Goal: Information Seeking & Learning: Learn about a topic

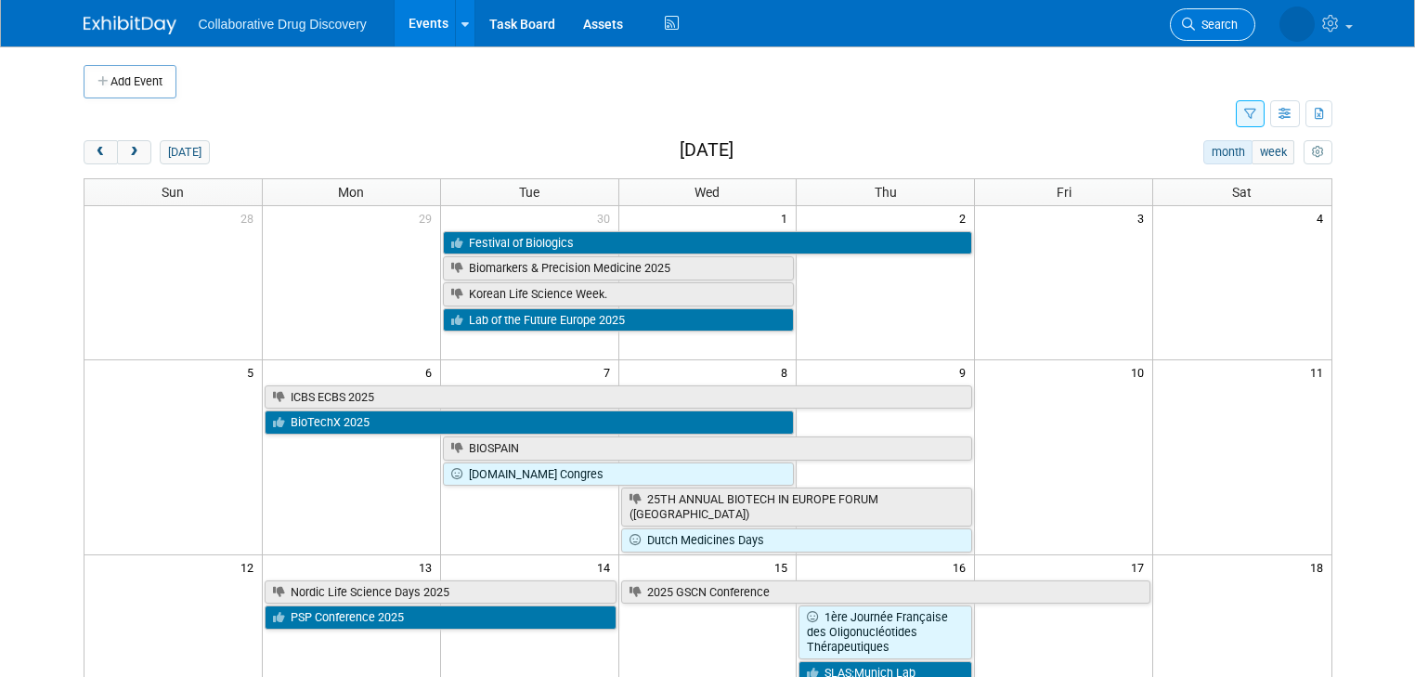
click at [1238, 21] on span "Search" at bounding box center [1216, 25] width 43 height 14
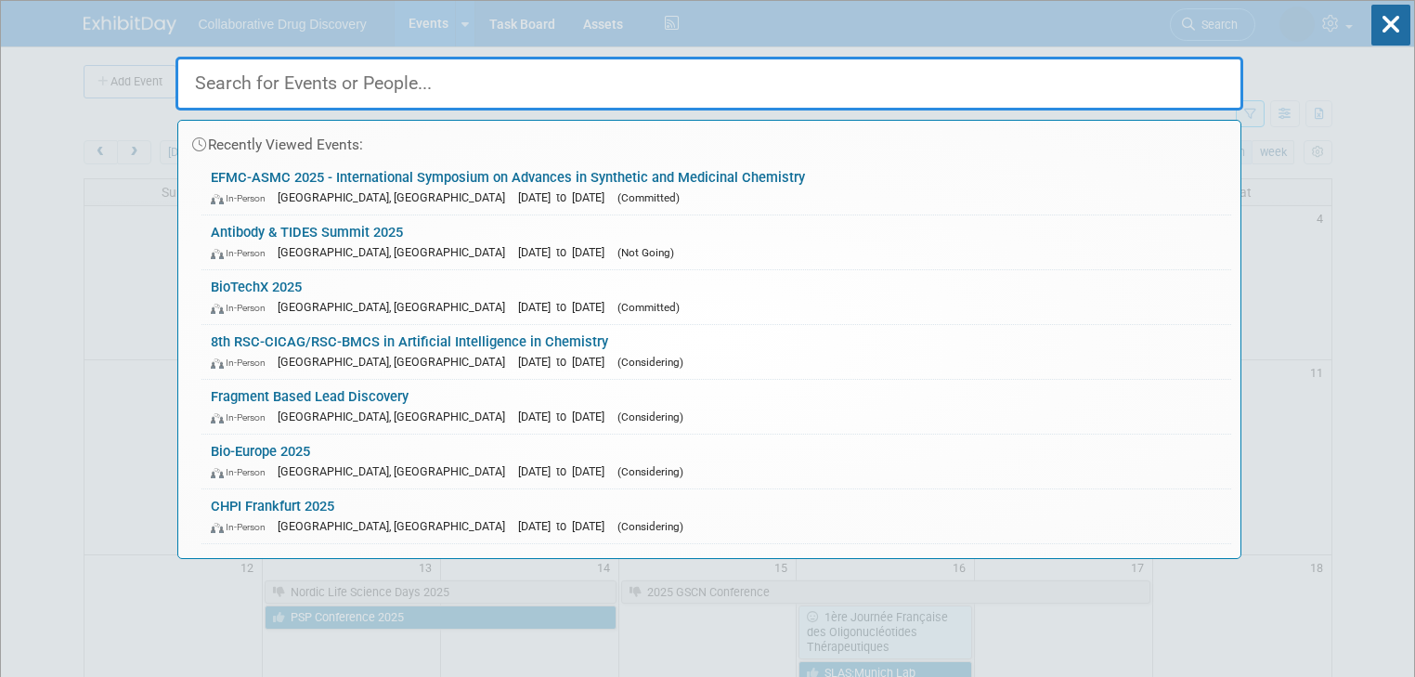
click at [946, 85] on input "text" at bounding box center [709, 84] width 1068 height 54
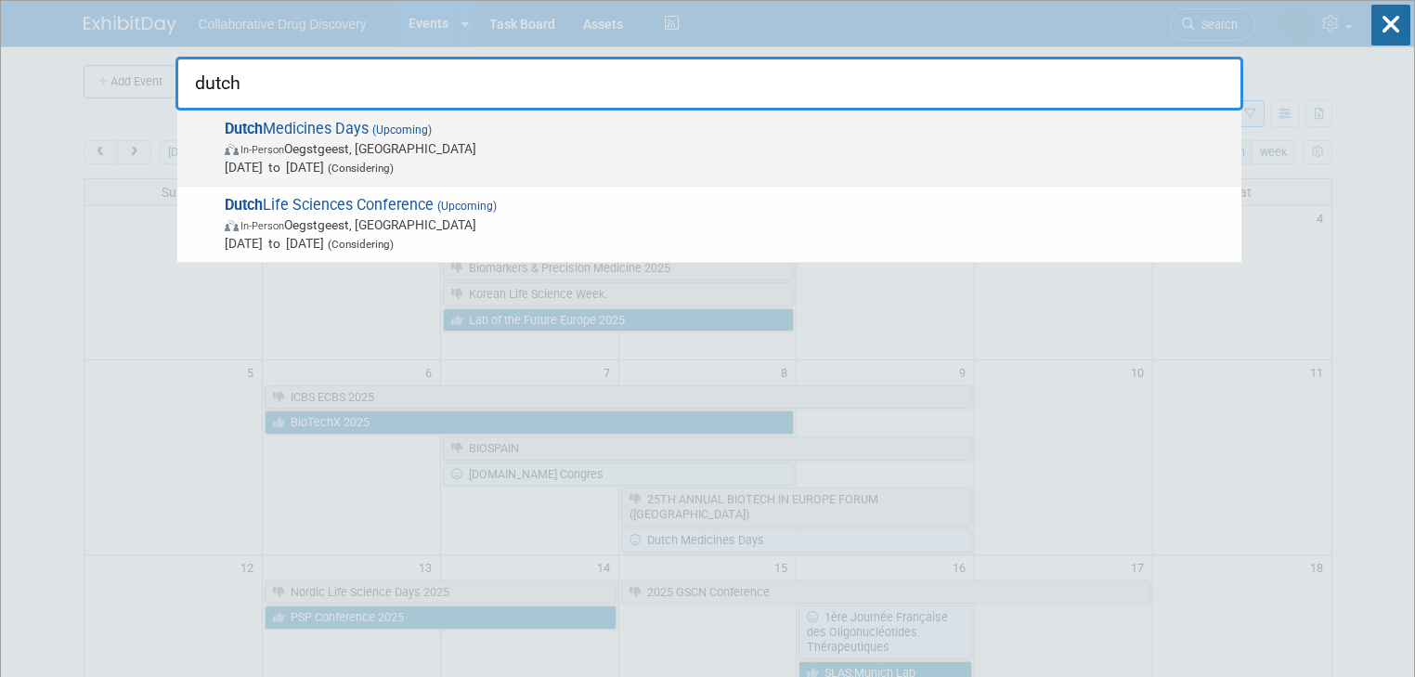
type input "dutch"
click at [287, 130] on span "Dutch Medicines Days (Upcoming) In-Person Oegstgeest, [GEOGRAPHIC_DATA] [DATE] …" at bounding box center [725, 148] width 1013 height 57
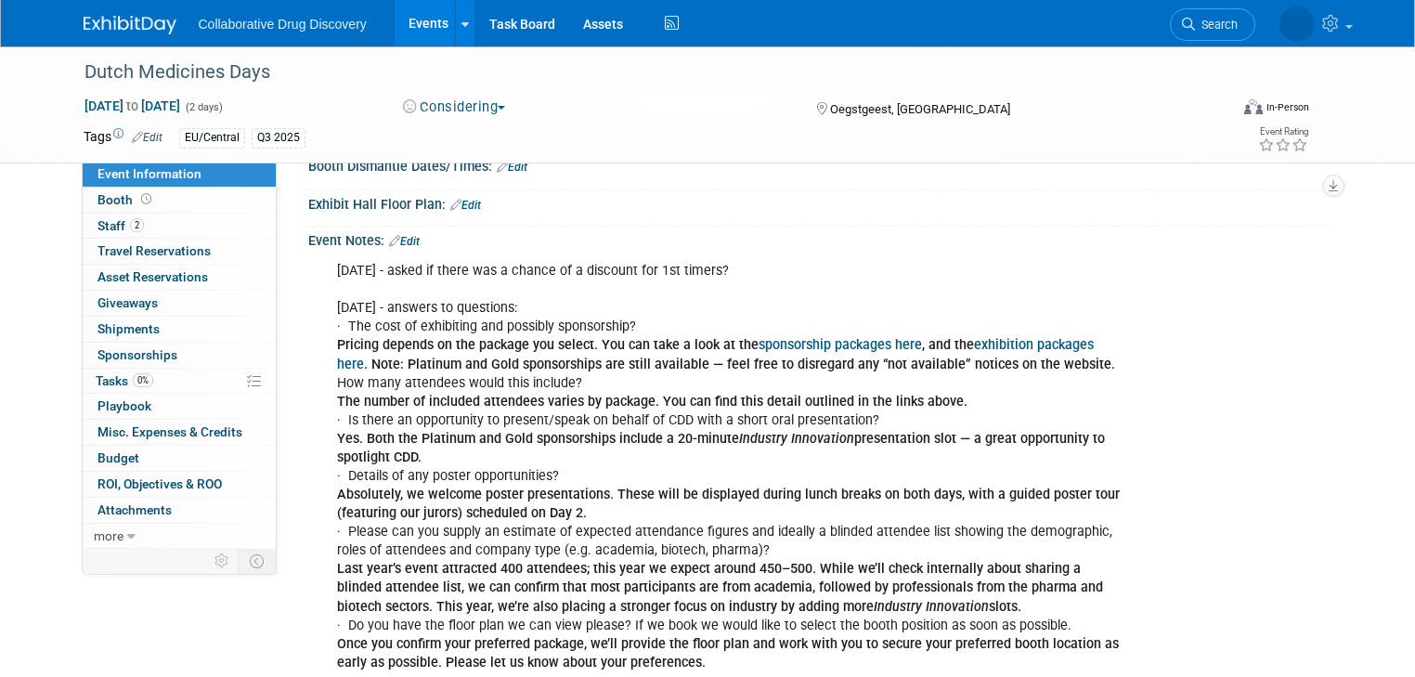
scroll to position [371, 0]
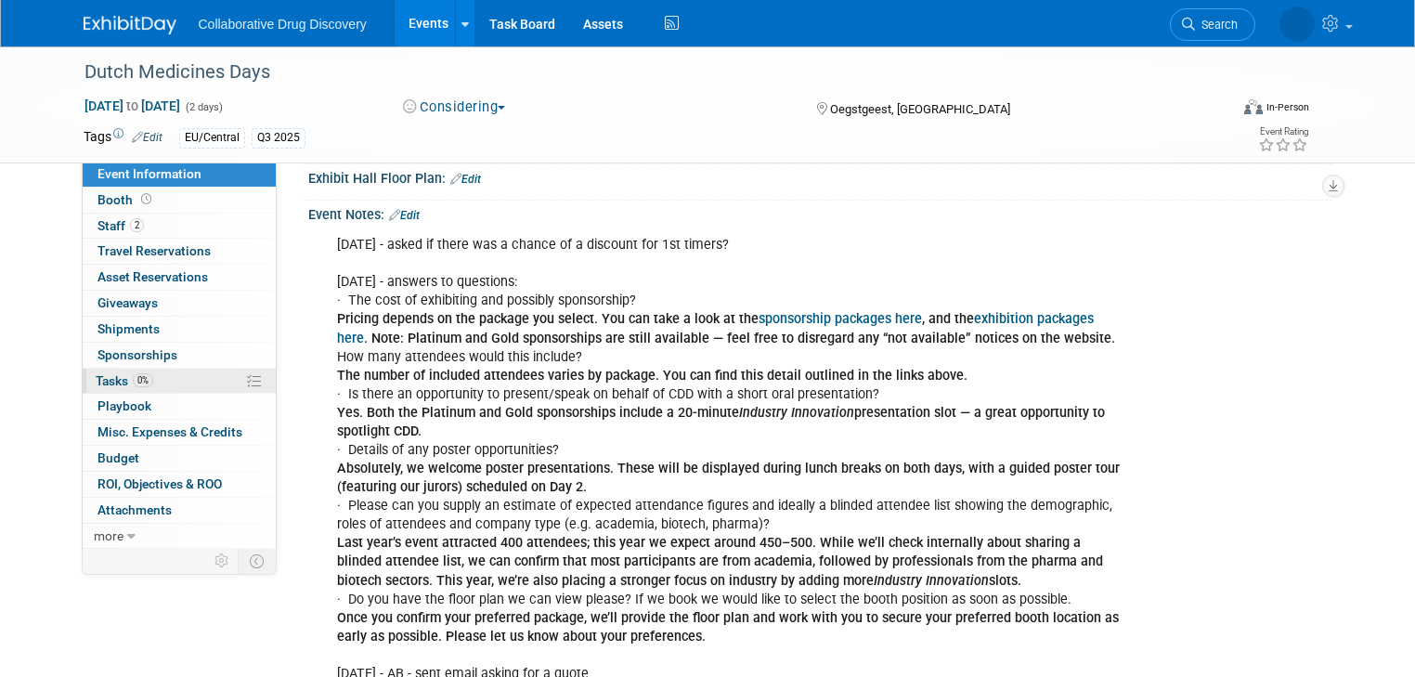
click at [104, 379] on span "Tasks 0%" at bounding box center [125, 380] width 58 height 15
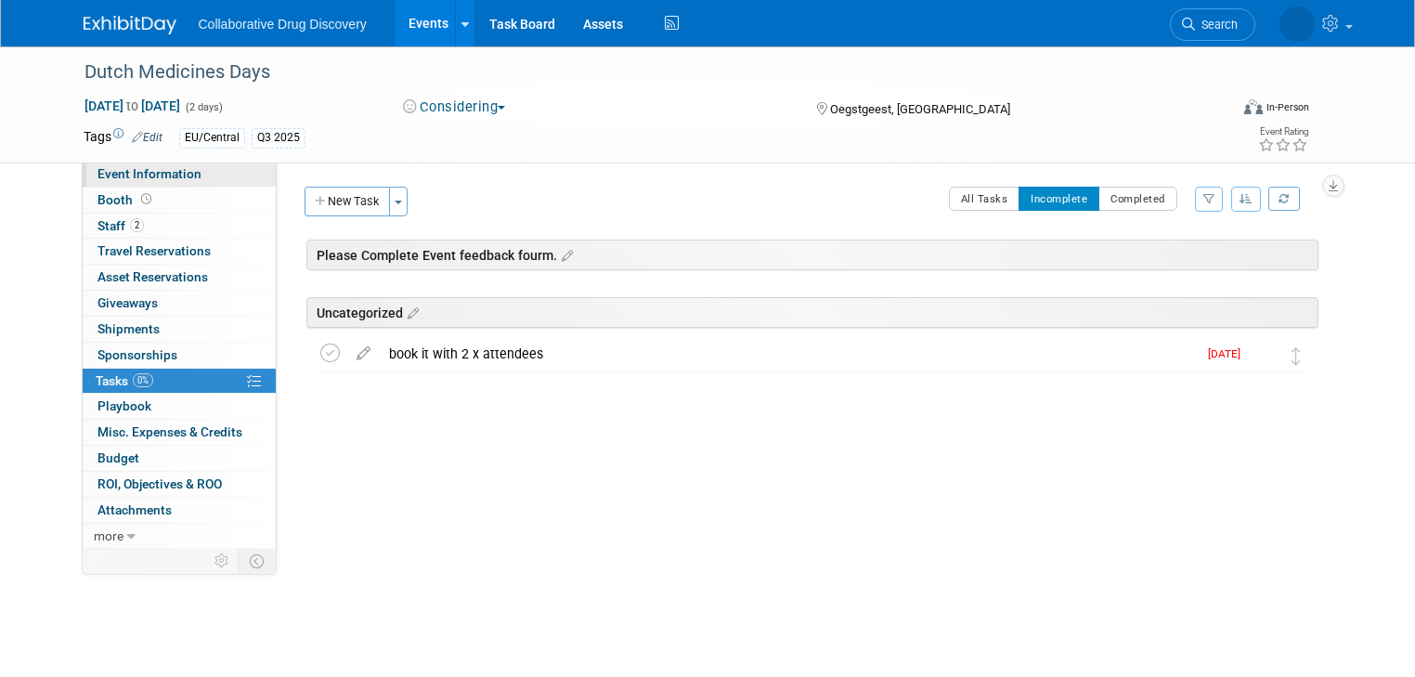
click at [149, 175] on span "Event Information" at bounding box center [149, 173] width 104 height 15
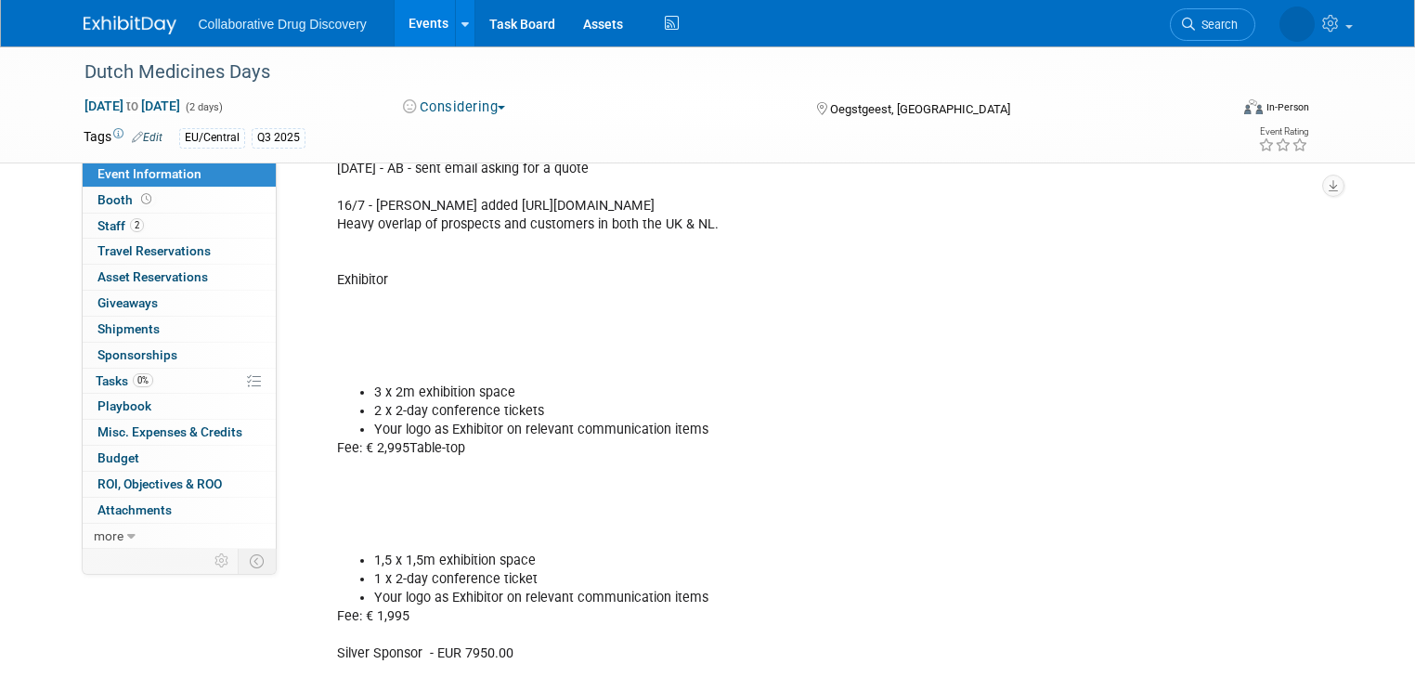
scroll to position [891, 0]
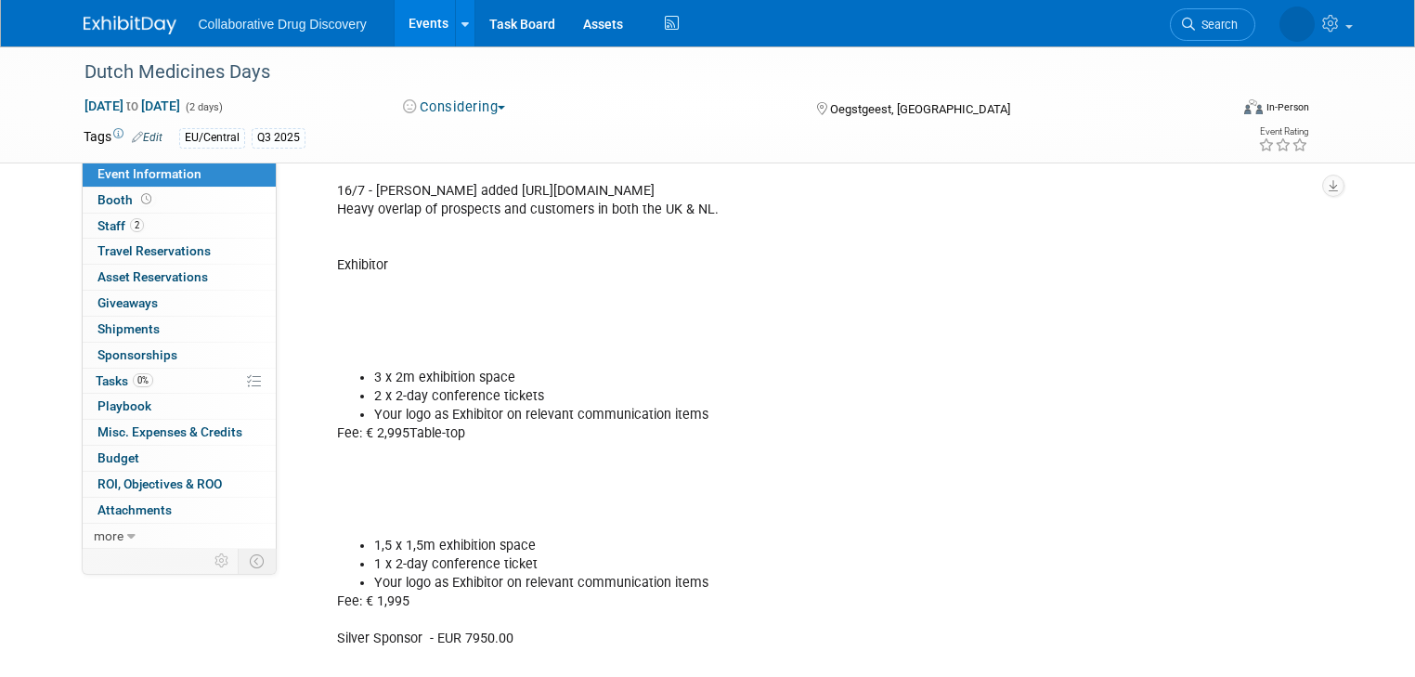
click at [487, 432] on div "07AUG2025 - asked if there was a chance of a discount for 1st timers? 04AUG2025…" at bounding box center [729, 303] width 810 height 1193
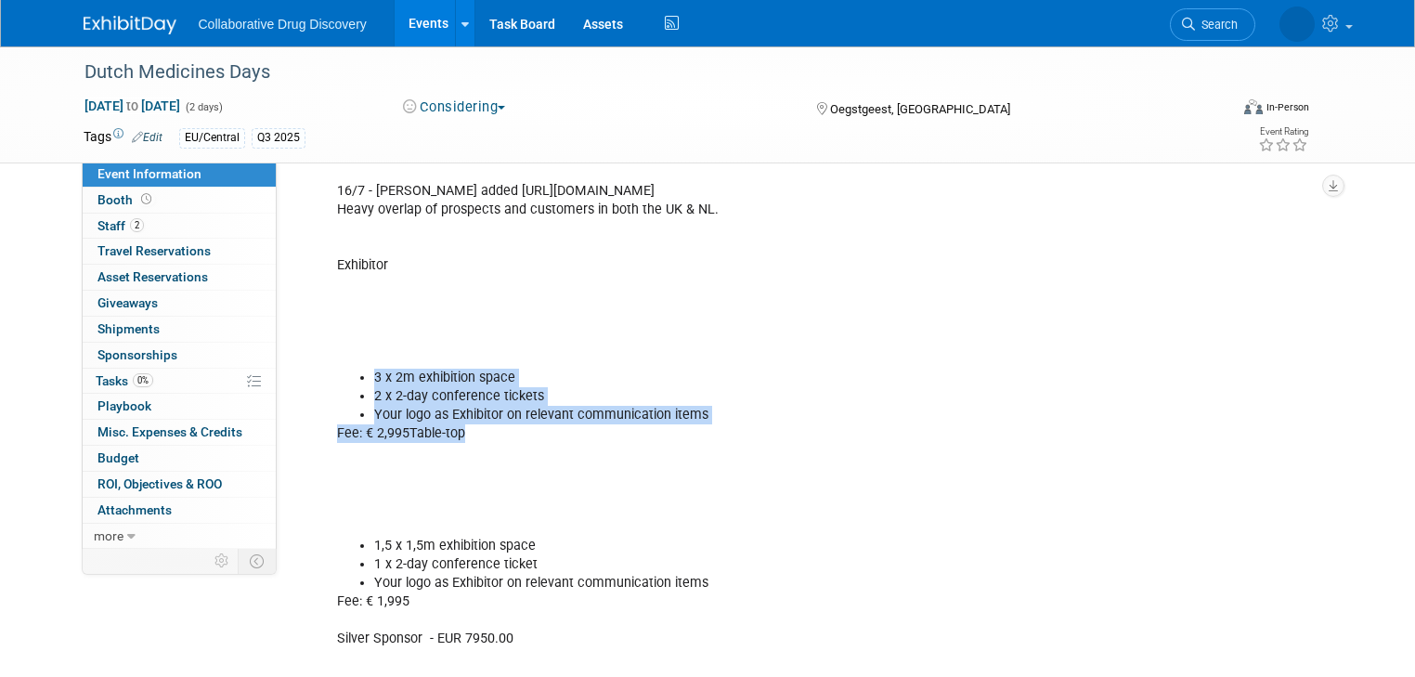
drag, startPoint x: 486, startPoint y: 432, endPoint x: 308, endPoint y: 377, distance: 185.6
click at [324, 377] on div "07AUG2025 - asked if there was a chance of a discount for 1st timers? 04AUG2025…" at bounding box center [729, 303] width 810 height 1193
copy div "3 x 2m exhibition space 2 x 2-day conference tickets Your logo as Exhibitor on …"
